Goal: Find contact information: Find contact information

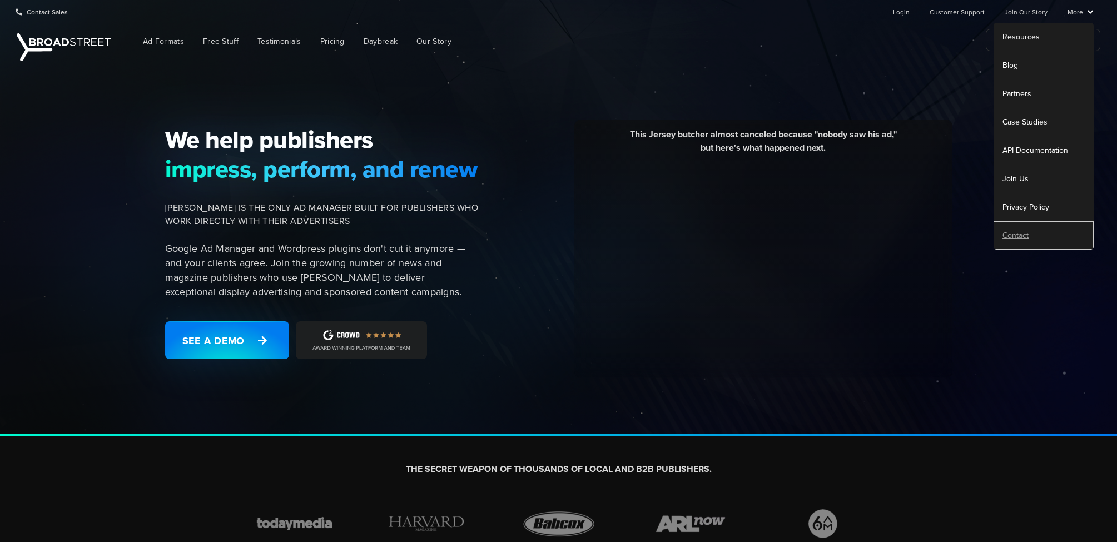
click at [1010, 231] on link "Contact" at bounding box center [1043, 235] width 100 height 28
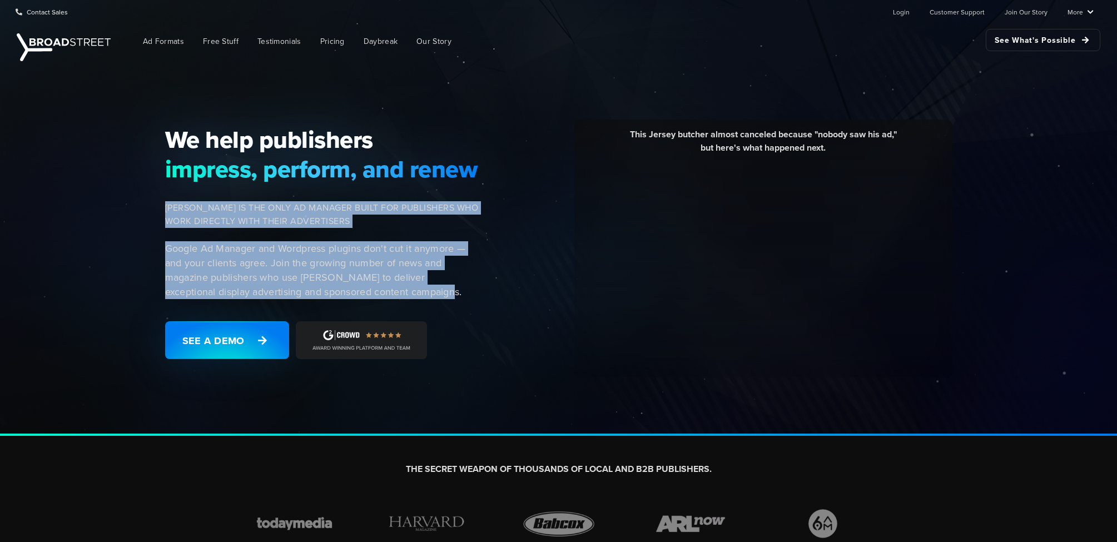
drag, startPoint x: 426, startPoint y: 288, endPoint x: 159, endPoint y: 209, distance: 278.4
click at [159, 209] on div "We help publishers impress, perform, and renew [PERSON_NAME] IS THE ONLY AD MAN…" at bounding box center [325, 248] width 334 height 247
copy div "[PERSON_NAME] IS THE ONLY AD MANAGER BUILT FOR PUBLISHERS WHO WORK DIRECTLY WIT…"
click at [1031, 12] on link "Join Our Story" at bounding box center [1025, 12] width 43 height 22
